Goal: Information Seeking & Learning: Learn about a topic

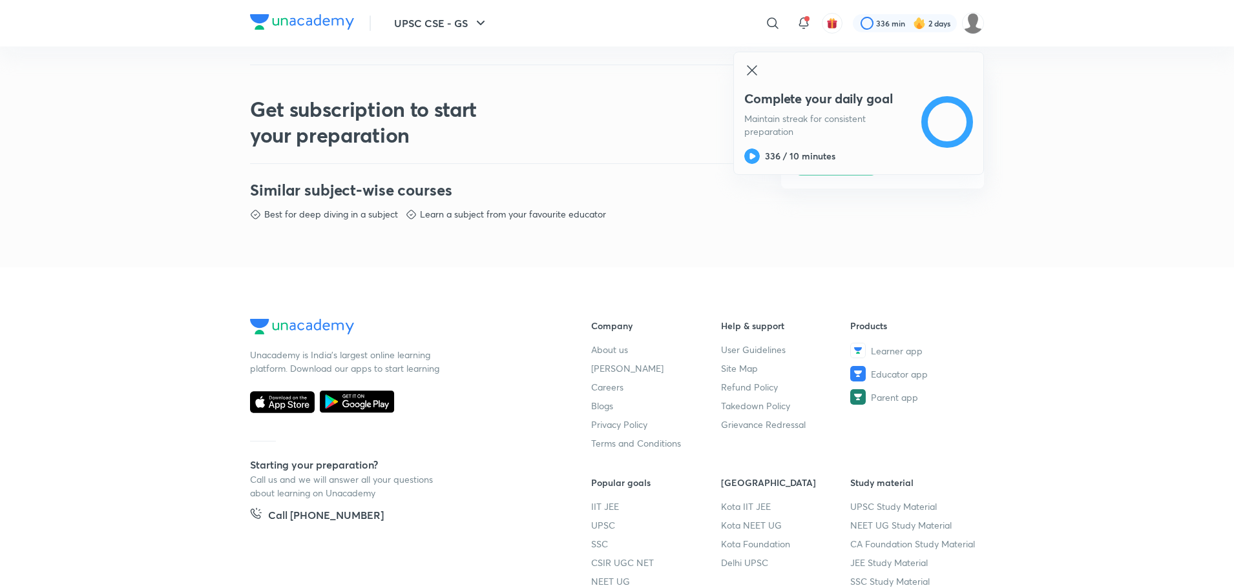
scroll to position [672, 0]
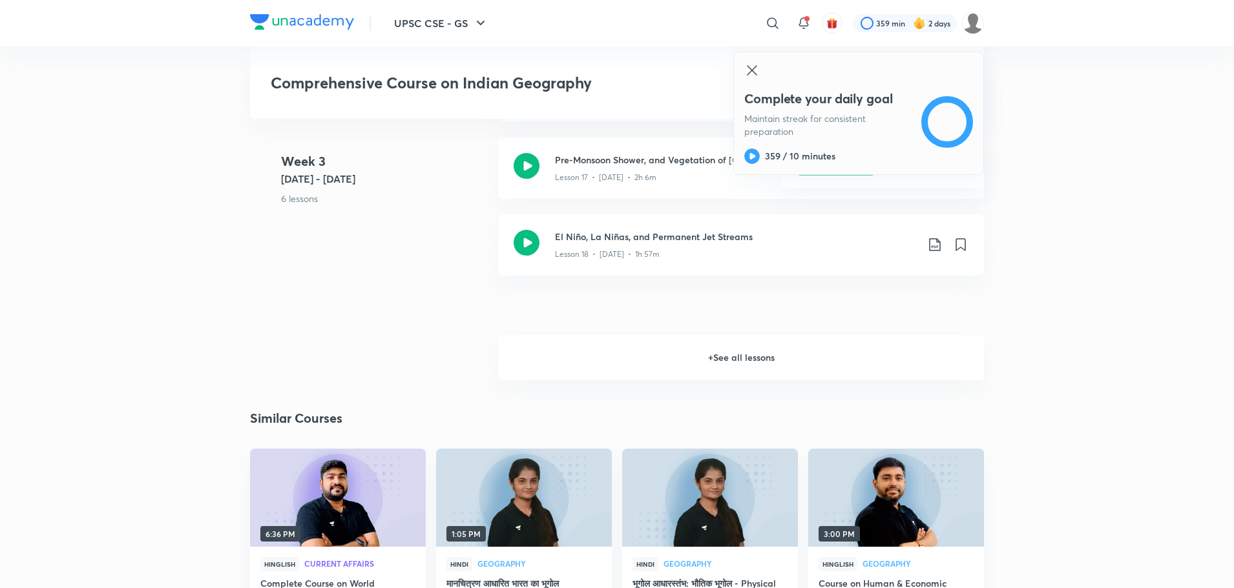
scroll to position [2096, 0]
click at [741, 353] on h6 "+ See all lessons" at bounding box center [741, 356] width 486 height 45
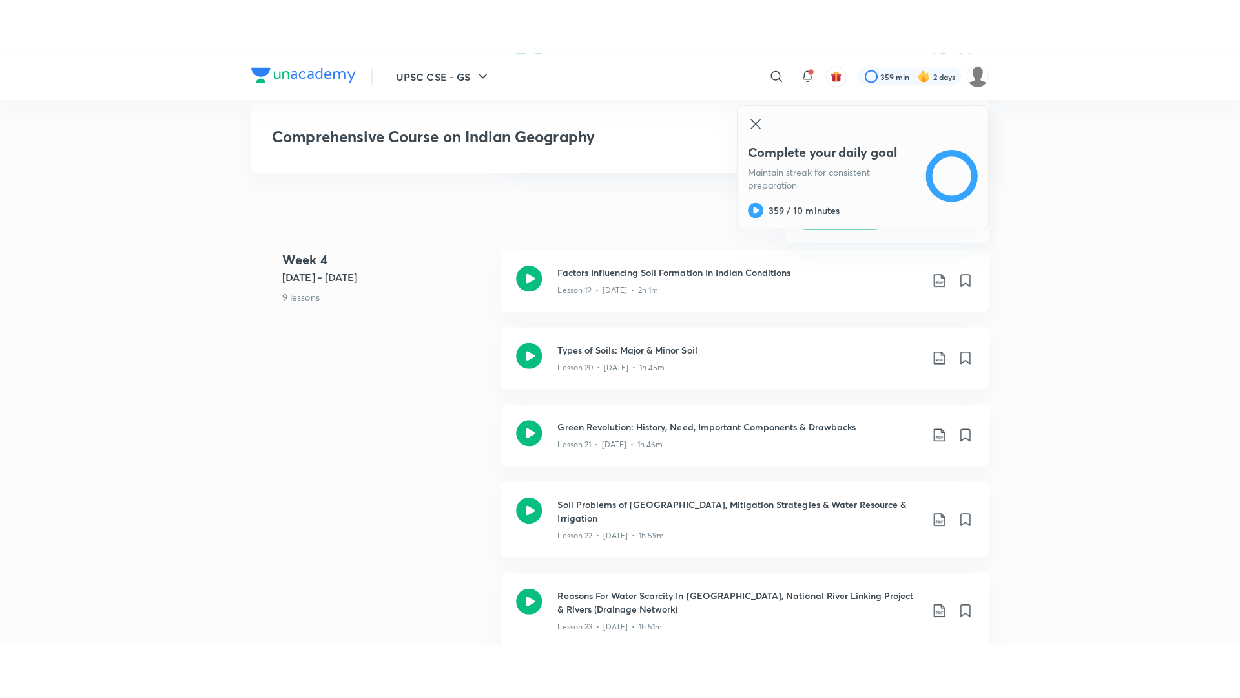
scroll to position [2261, 0]
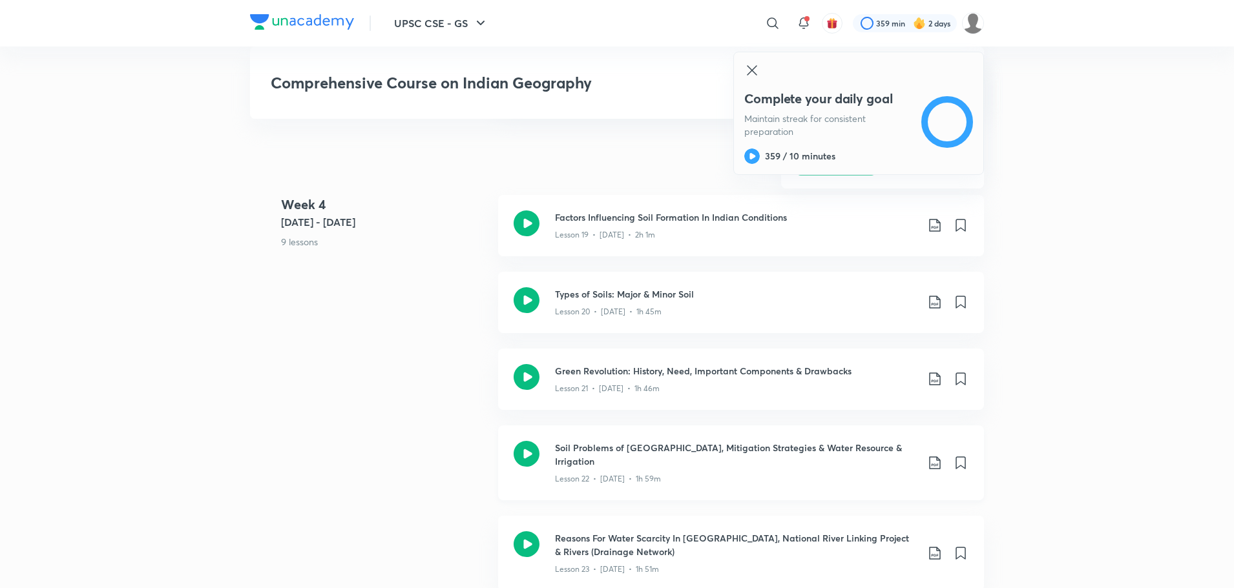
click at [525, 441] on icon at bounding box center [527, 454] width 26 height 26
